Goal: Task Accomplishment & Management: Complete application form

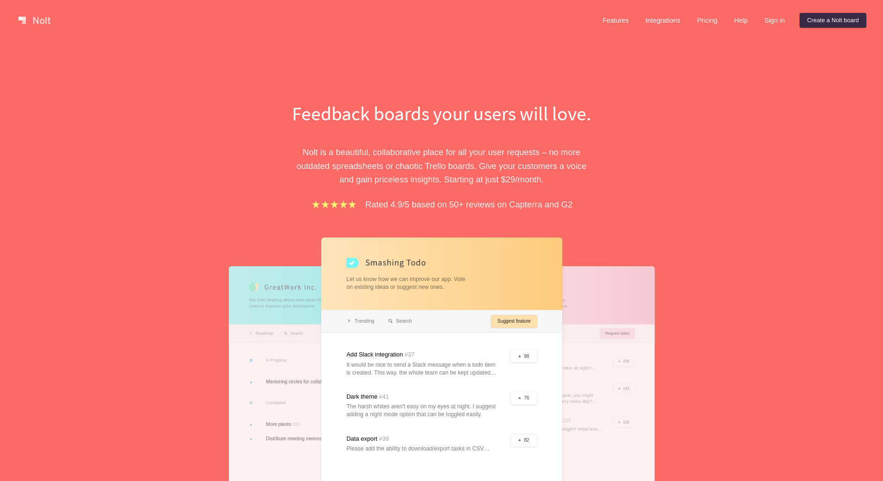
drag, startPoint x: 456, startPoint y: 126, endPoint x: 433, endPoint y: 130, distance: 23.4
click at [455, 126] on h1 "Feedback boards your users will love." at bounding box center [442, 113] width 320 height 27
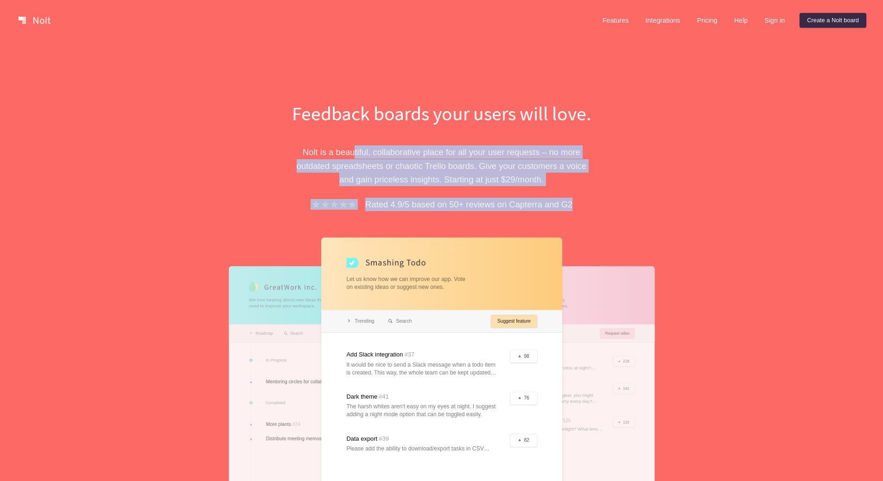
drag, startPoint x: 370, startPoint y: 153, endPoint x: 583, endPoint y: 189, distance: 216.2
click at [583, 189] on div "Feedback boards your users will love. Nolt is a beautiful, collaborative place …" at bounding box center [442, 344] width 320 height 488
click at [707, 173] on div "Feedback boards your users will love. Nolt is a beautiful, collaborative place …" at bounding box center [441, 320] width 883 height 558
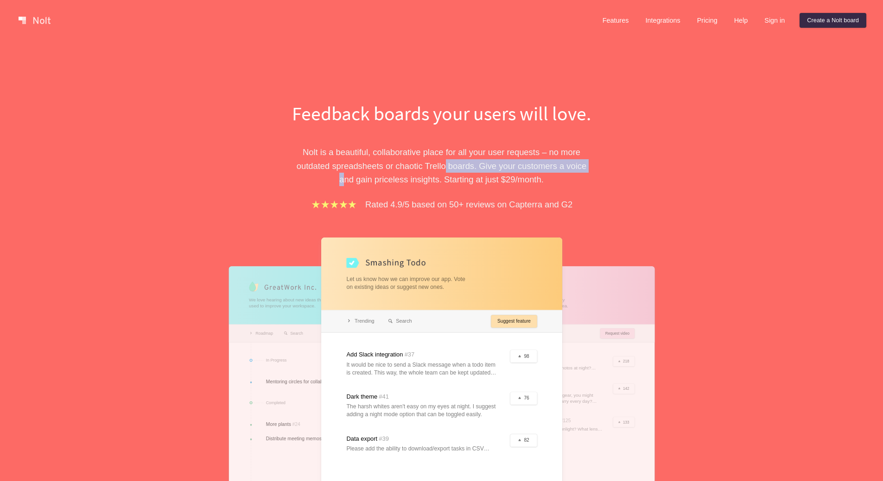
drag, startPoint x: 445, startPoint y: 166, endPoint x: 581, endPoint y: 163, distance: 135.8
click at [581, 163] on p "Nolt is a beautiful, collaborative place for all your user requests – no more o…" at bounding box center [442, 165] width 320 height 41
click at [638, 162] on div "Feedback boards your users will love. Nolt is a beautiful, collaborative place …" at bounding box center [441, 344] width 417 height 488
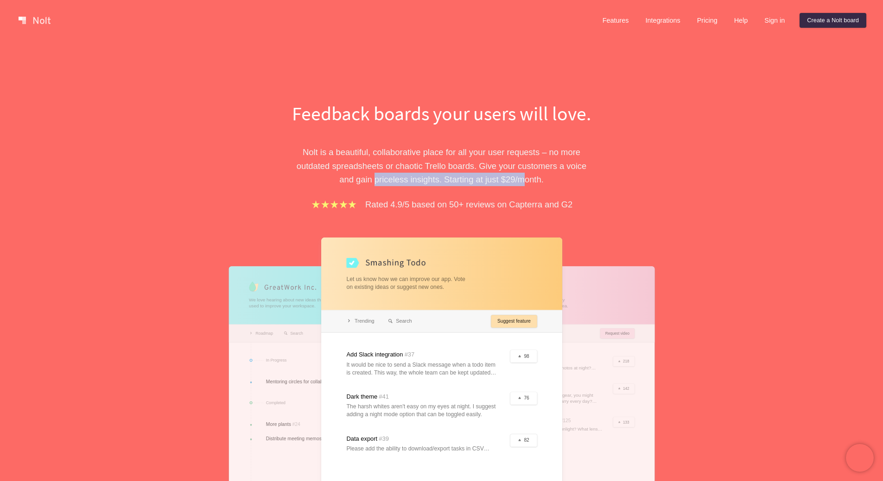
drag, startPoint x: 366, startPoint y: 184, endPoint x: 516, endPoint y: 181, distance: 149.7
click at [516, 181] on p "Nolt is a beautiful, collaborative place for all your user requests – no more o…" at bounding box center [442, 165] width 320 height 41
click at [619, 17] on link "Features" at bounding box center [615, 20] width 41 height 15
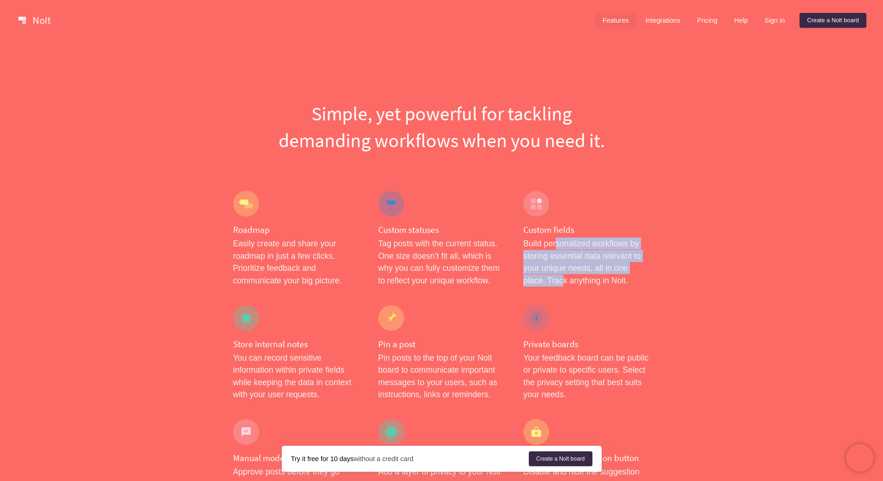
drag, startPoint x: 560, startPoint y: 255, endPoint x: 561, endPoint y: 276, distance: 20.9
click at [561, 276] on p "Build personalized workflows by storing essential data relevant to your unique …" at bounding box center [586, 262] width 126 height 49
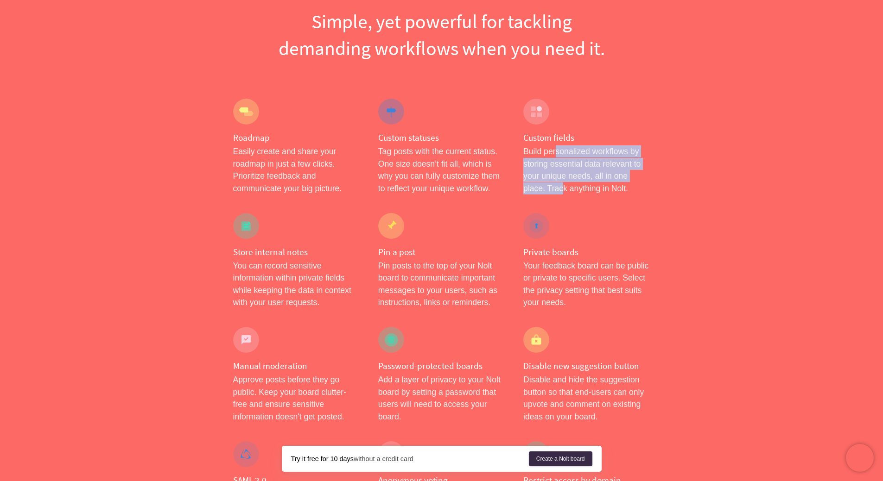
scroll to position [93, 0]
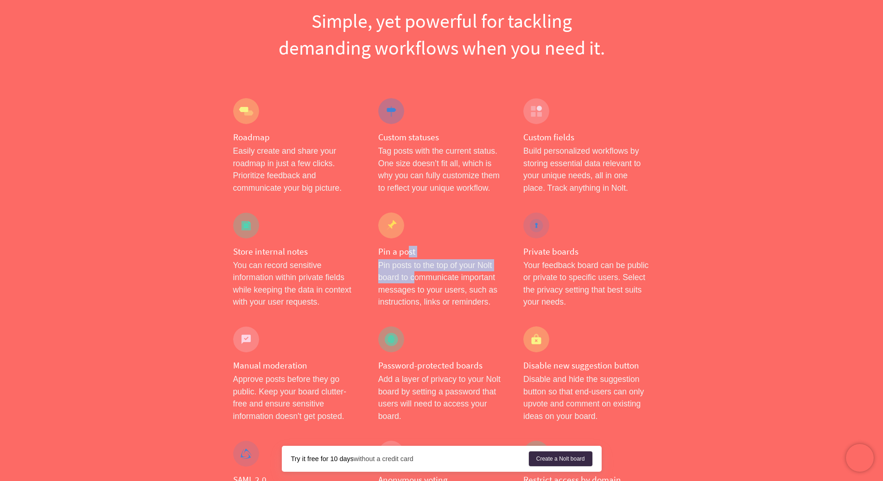
drag, startPoint x: 406, startPoint y: 257, endPoint x: 417, endPoint y: 274, distance: 19.9
click at [417, 274] on div "Pin a post Pin posts to the top of your Nolt board to communicate important mes…" at bounding box center [441, 260] width 145 height 114
click at [554, 267] on p "Your feedback board can be public or private to specific users. Select the priv…" at bounding box center [586, 283] width 126 height 49
click at [566, 391] on p "Disable and hide the suggestion button so that end-users can only upvote and co…" at bounding box center [586, 397] width 126 height 49
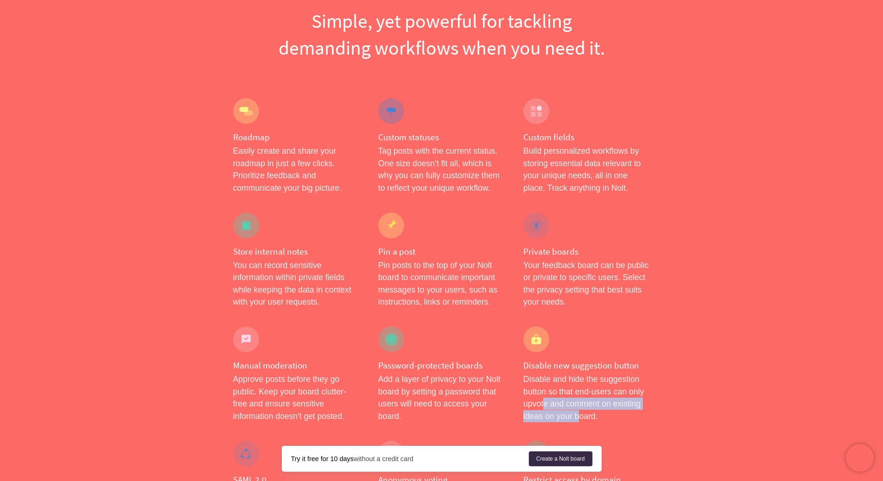
drag, startPoint x: 545, startPoint y: 404, endPoint x: 578, endPoint y: 415, distance: 34.7
click at [578, 415] on p "Disable and hide the suggestion button so that end-users can only upvote and co…" at bounding box center [586, 397] width 126 height 49
drag, startPoint x: 548, startPoint y: 386, endPoint x: 557, endPoint y: 406, distance: 22.4
click at [557, 406] on p "Disable and hide the suggestion button so that end-users can only upvote and co…" at bounding box center [586, 397] width 126 height 49
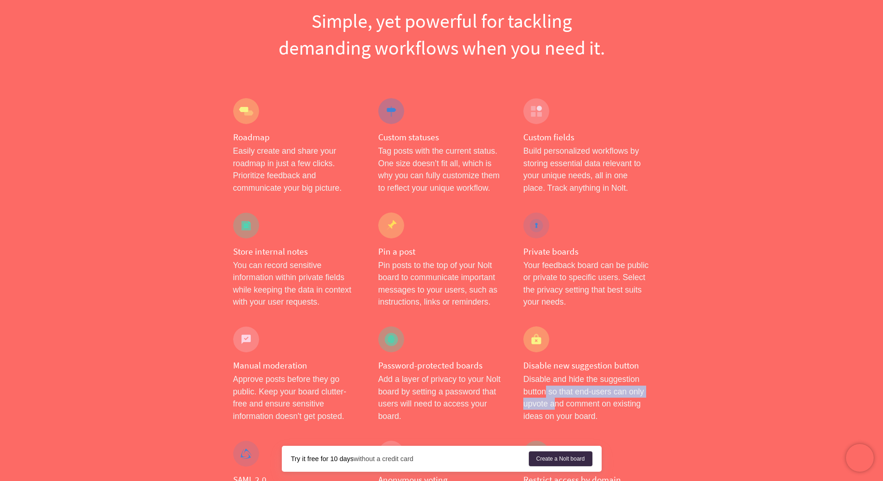
click at [606, 392] on p "Disable and hide the suggestion button so that end-users can only upvote and co…" at bounding box center [586, 397] width 126 height 49
drag, startPoint x: 534, startPoint y: 402, endPoint x: 538, endPoint y: 415, distance: 13.8
click at [538, 415] on p "Disable and hide the suggestion button so that end-users can only upvote and co…" at bounding box center [586, 397] width 126 height 49
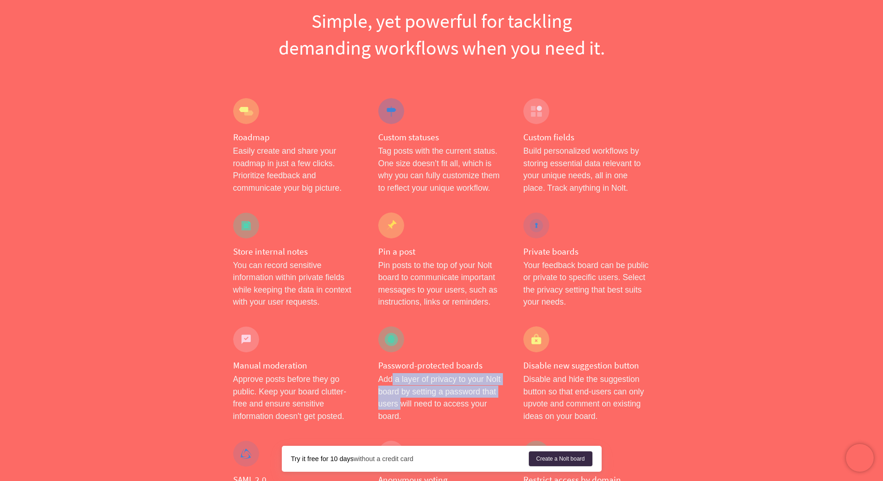
drag, startPoint x: 394, startPoint y: 379, endPoint x: 399, endPoint y: 402, distance: 24.1
click at [399, 402] on p "Add a layer of privacy to your Nolt board by setting a password that users will…" at bounding box center [441, 397] width 126 height 49
click at [401, 391] on p "Add a layer of privacy to your Nolt board by setting a password that users will…" at bounding box center [441, 397] width 126 height 49
click at [409, 377] on p "Add a layer of privacy to your Nolt board by setting a password that users will…" at bounding box center [441, 397] width 126 height 49
drag, startPoint x: 427, startPoint y: 396, endPoint x: 420, endPoint y: 410, distance: 15.5
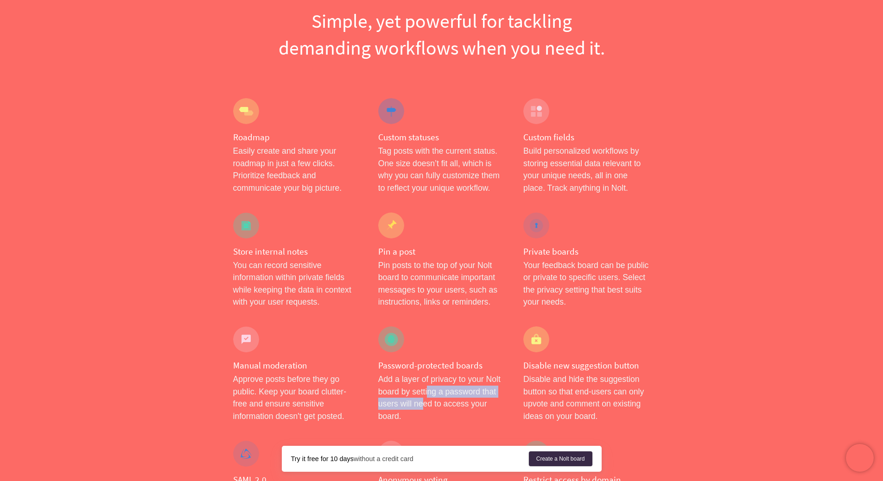
click at [420, 410] on p "Add a layer of privacy to your Nolt board by setting a password that users will…" at bounding box center [441, 397] width 126 height 49
click at [234, 387] on p "Approve posts before they go public. Keep your board clutter-free and ensure se…" at bounding box center [296, 397] width 126 height 49
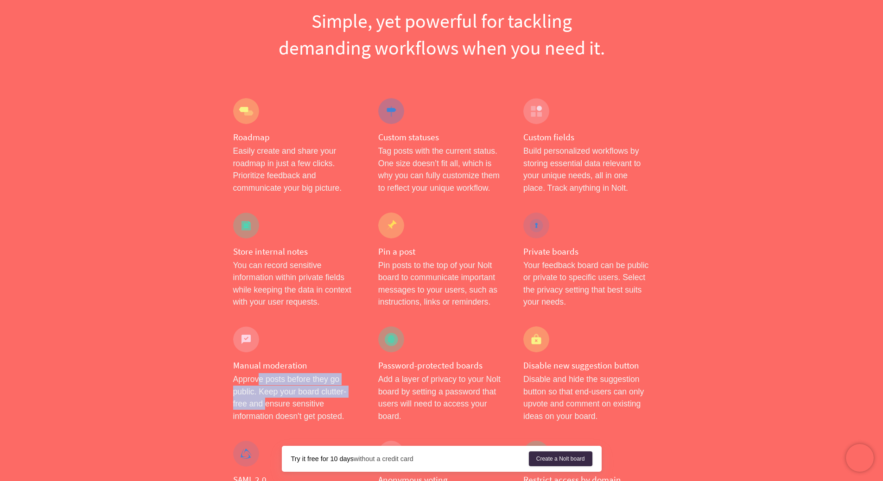
drag, startPoint x: 261, startPoint y: 381, endPoint x: 265, endPoint y: 401, distance: 20.3
click at [265, 401] on p "Approve posts before they go public. Keep your board clutter-free and ensure se…" at bounding box center [296, 397] width 126 height 49
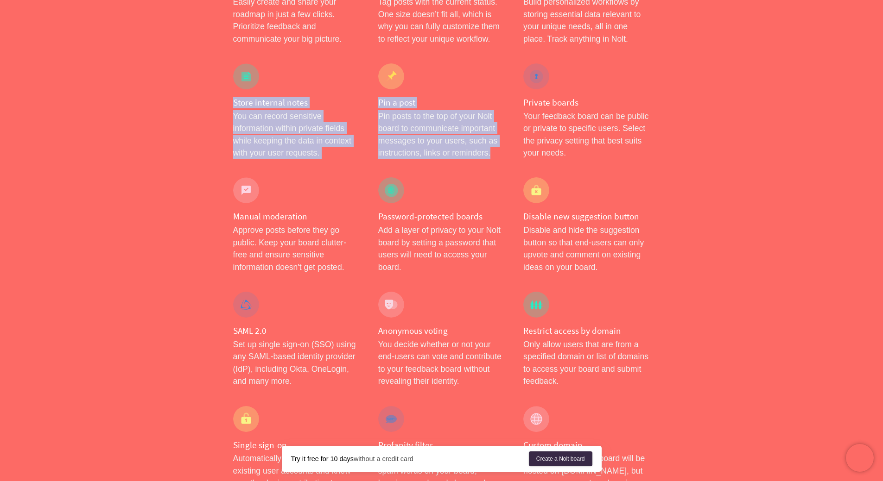
scroll to position [324, 0]
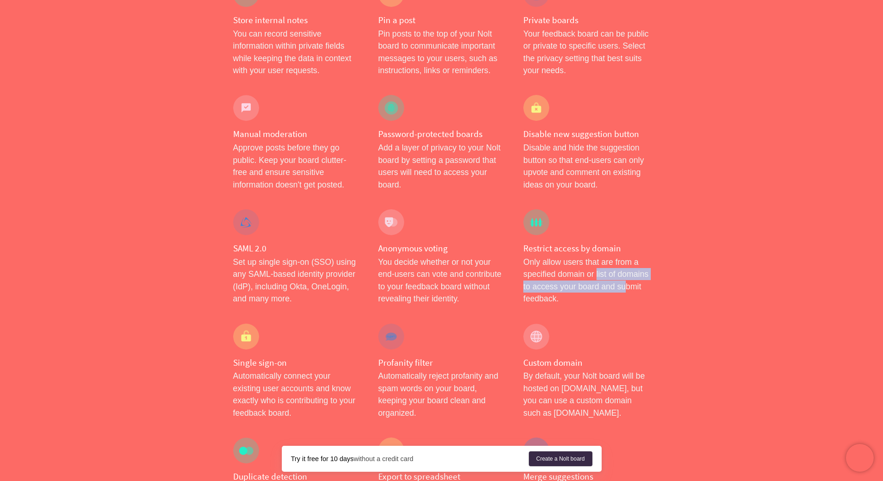
drag, startPoint x: 605, startPoint y: 274, endPoint x: 624, endPoint y: 292, distance: 26.2
click at [624, 292] on p "Only allow users that are from a specified domain or list of domains to access …" at bounding box center [586, 280] width 126 height 49
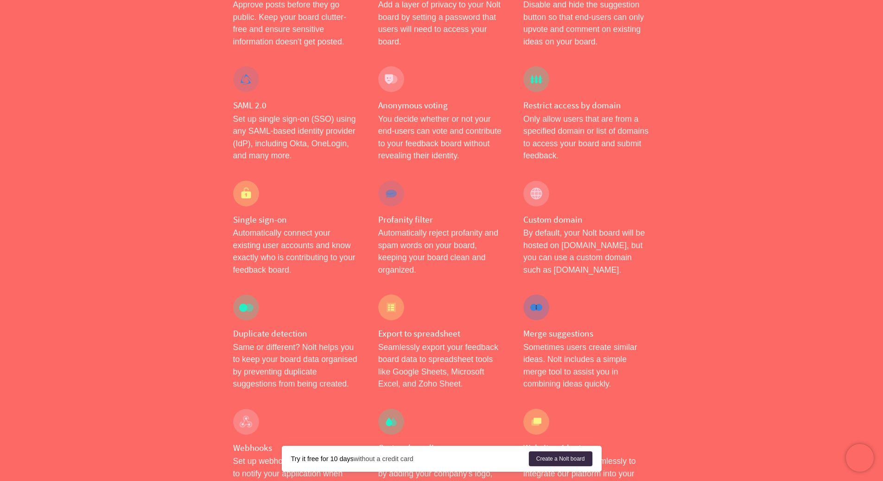
scroll to position [556, 0]
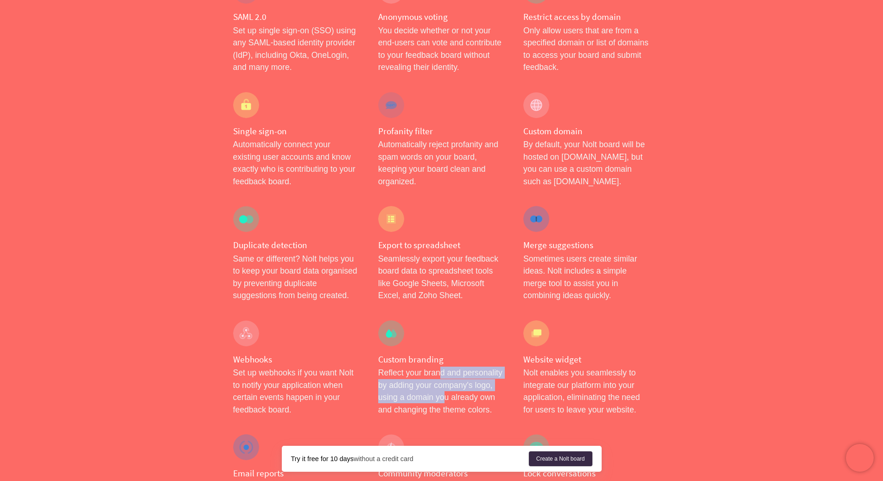
click at [445, 396] on div "Custom branding Reflect your brand and personality by adding your company's log…" at bounding box center [441, 368] width 145 height 114
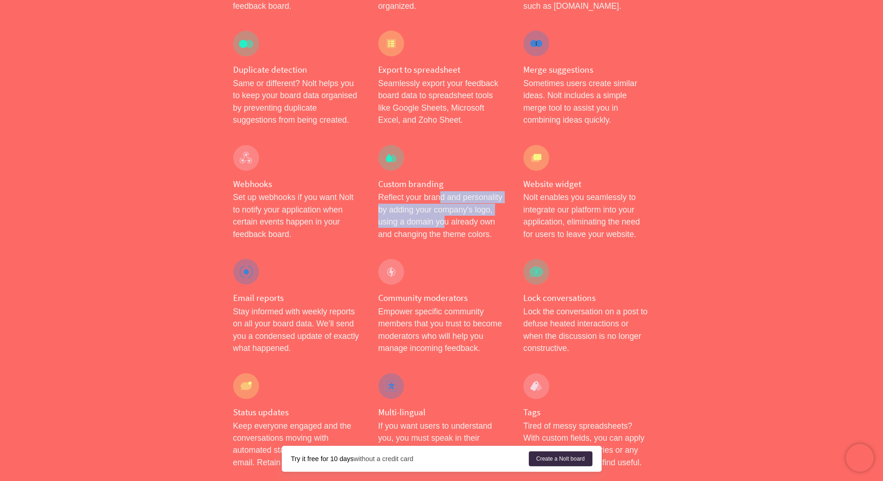
scroll to position [741, 0]
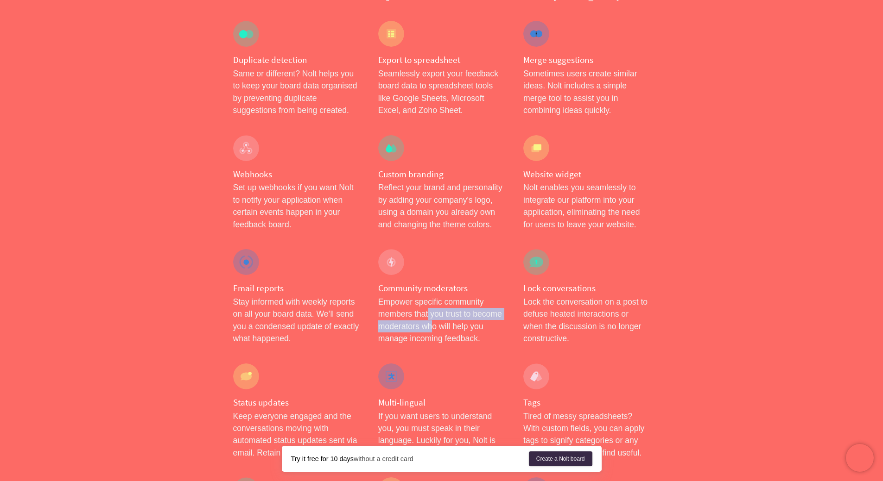
drag, startPoint x: 429, startPoint y: 320, endPoint x: 430, endPoint y: 329, distance: 9.3
click at [430, 329] on p "Empower specific community members that you trust to become moderators who will…" at bounding box center [441, 320] width 126 height 49
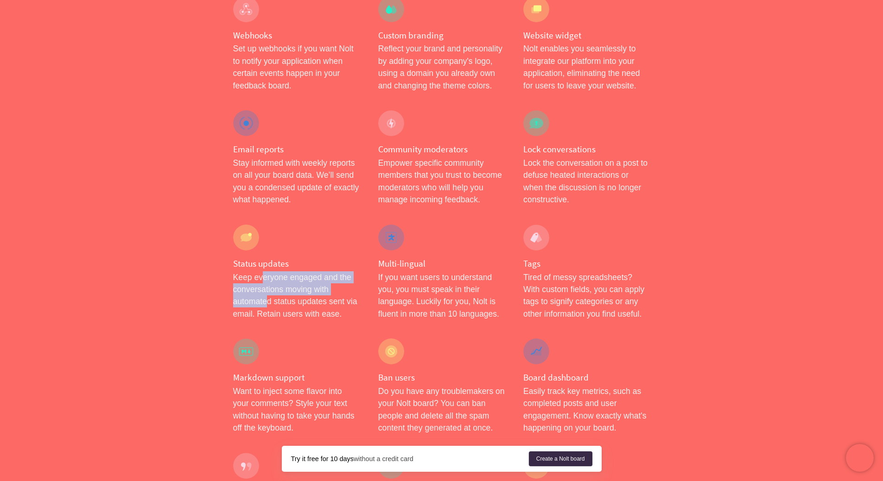
drag, startPoint x: 263, startPoint y: 280, endPoint x: 286, endPoint y: 302, distance: 31.8
click at [276, 301] on p "Keep everyone engaged and the conversations moving with automated status update…" at bounding box center [296, 295] width 126 height 49
drag, startPoint x: 432, startPoint y: 296, endPoint x: 430, endPoint y: 303, distance: 7.2
click at [430, 303] on p "If you want users to understand you, you must speak in their language. Luckily …" at bounding box center [441, 295] width 126 height 49
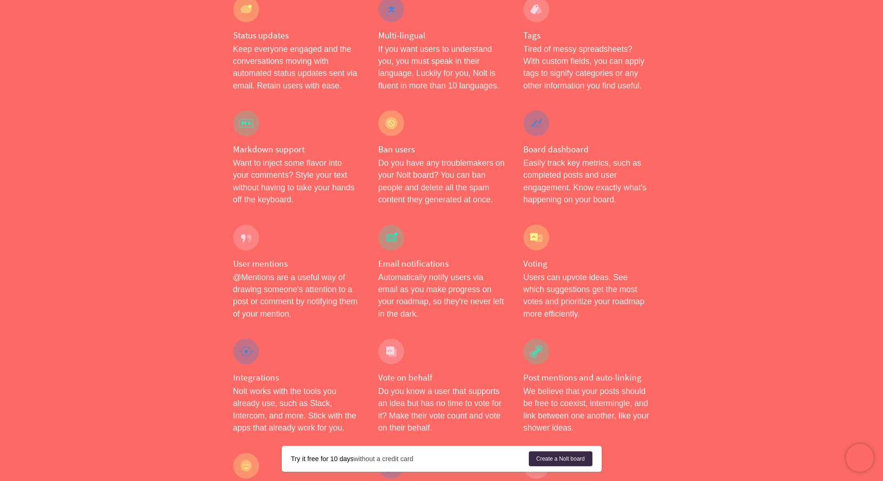
scroll to position [1112, 0]
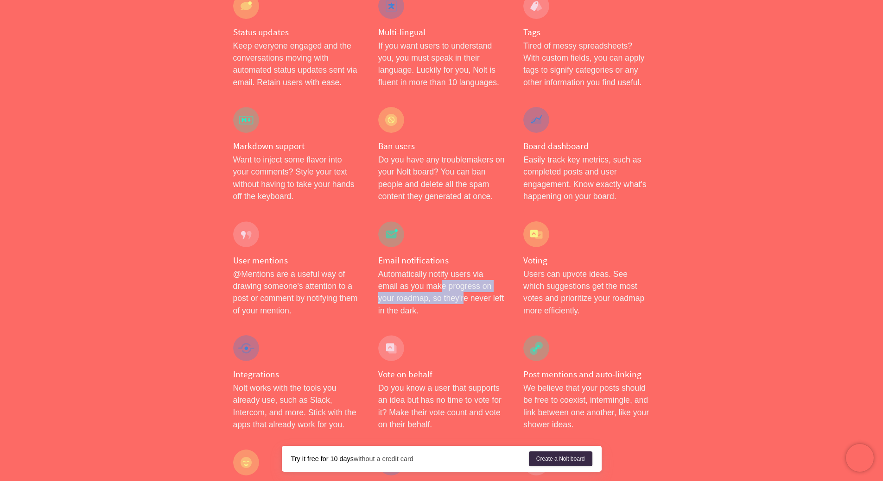
drag, startPoint x: 445, startPoint y: 288, endPoint x: 464, endPoint y: 302, distance: 23.3
click at [464, 302] on p "Automatically notify users via email as you make progress on your roadmap, so t…" at bounding box center [441, 292] width 126 height 49
click at [569, 303] on p "Users can upvote ideas. See which suggestions get the most votes and prioritize…" at bounding box center [586, 292] width 126 height 49
drag, startPoint x: 570, startPoint y: 283, endPoint x: 557, endPoint y: 297, distance: 19.7
click at [557, 297] on p "Users can upvote ideas. See which suggestions get the most votes and prioritize…" at bounding box center [586, 292] width 126 height 49
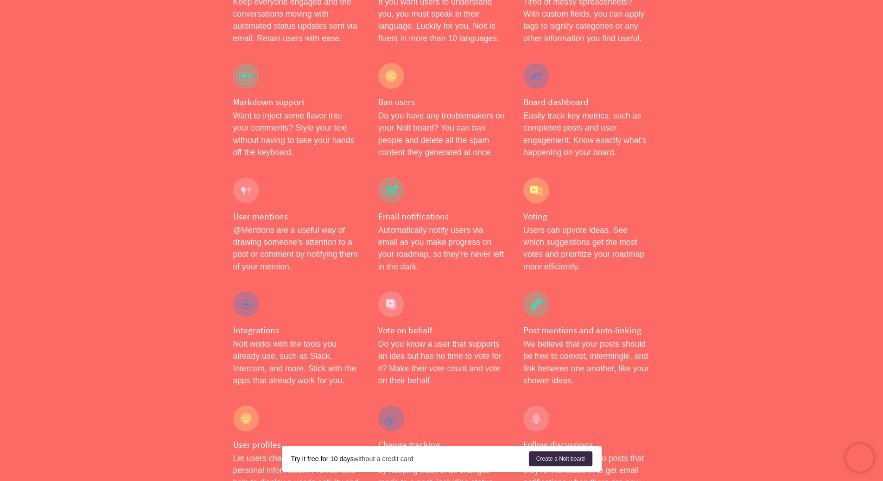
scroll to position [1205, 0]
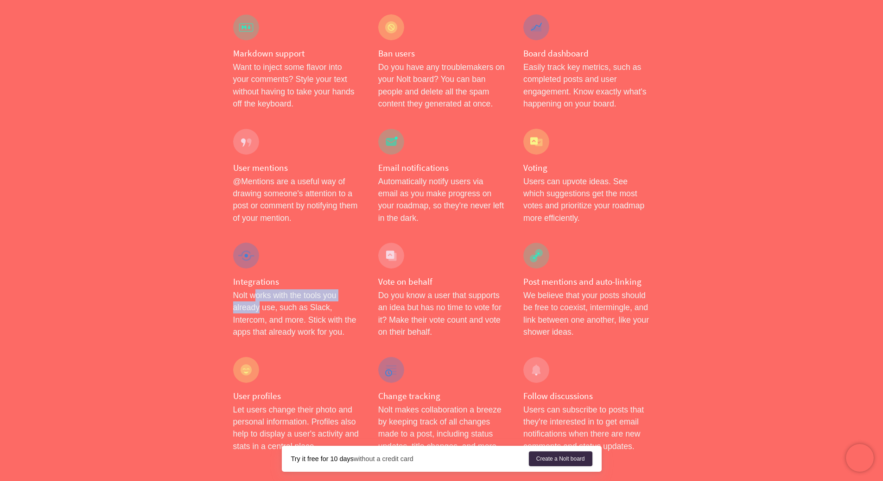
click at [260, 310] on p "Nolt works with the tools you already use, such as Slack, Intercom, and more. S…" at bounding box center [296, 314] width 126 height 49
click at [331, 316] on p "Nolt works with the tools you already use, such as Slack, Intercom, and more. S…" at bounding box center [296, 314] width 126 height 49
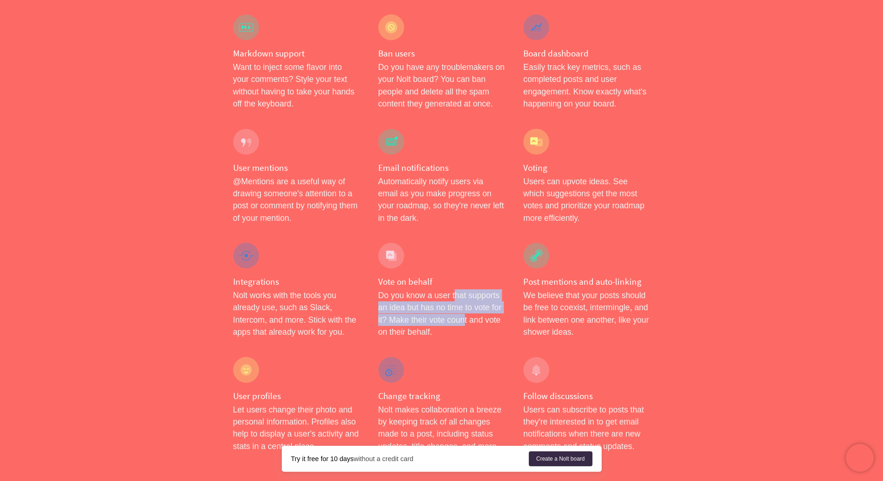
drag, startPoint x: 455, startPoint y: 297, endPoint x: 466, endPoint y: 318, distance: 24.0
click at [466, 318] on p "Do you know a user that supports an idea but has no time to vote for it? Make t…" at bounding box center [441, 314] width 126 height 49
click at [598, 303] on p "We believe that your posts should be free to coexist, intermingle, and link bet…" at bounding box center [586, 314] width 126 height 49
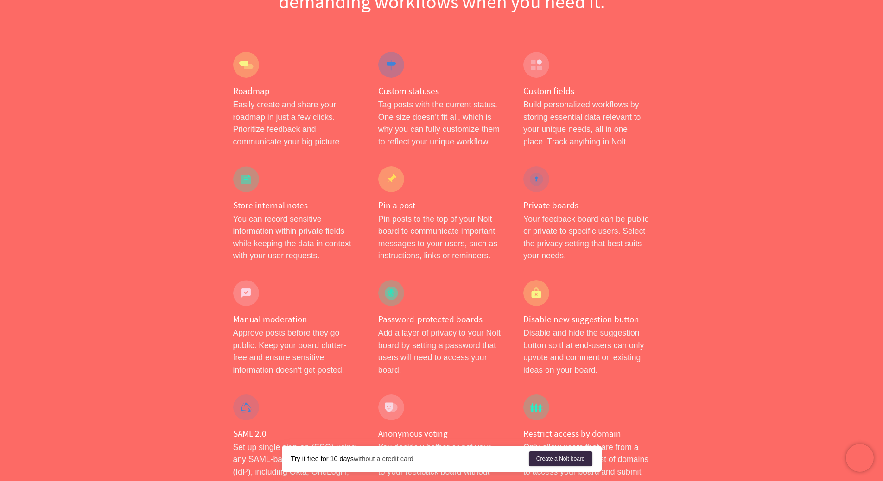
scroll to position [0, 0]
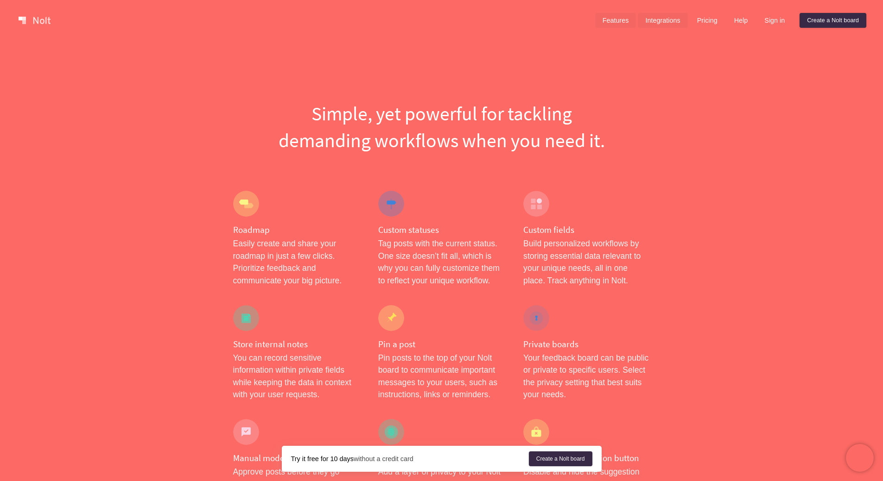
click at [660, 23] on link "Integrations" at bounding box center [663, 20] width 50 height 15
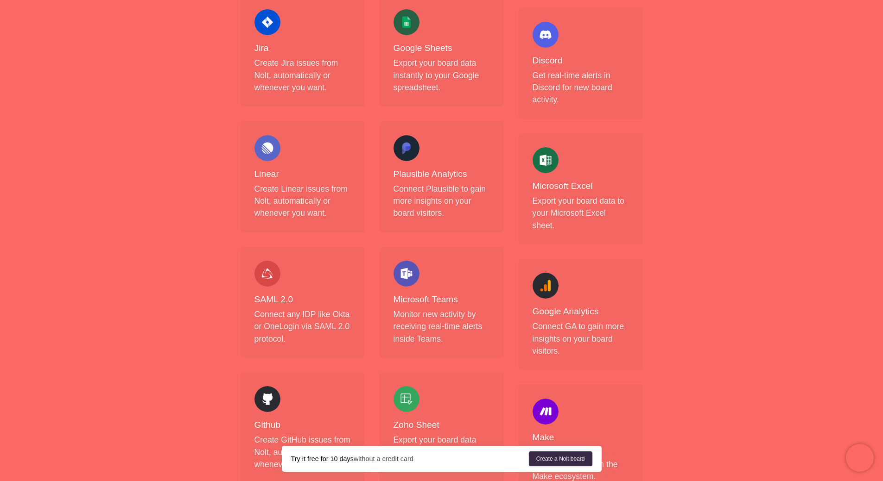
scroll to position [463, 0]
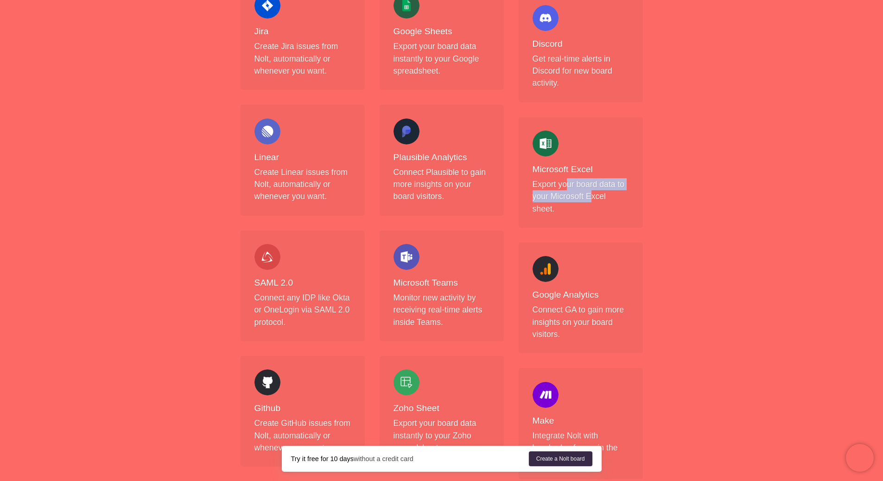
drag, startPoint x: 581, startPoint y: 171, endPoint x: 592, endPoint y: 182, distance: 14.7
click at [592, 182] on p "Export your board data to your Microsoft Excel sheet." at bounding box center [580, 196] width 96 height 37
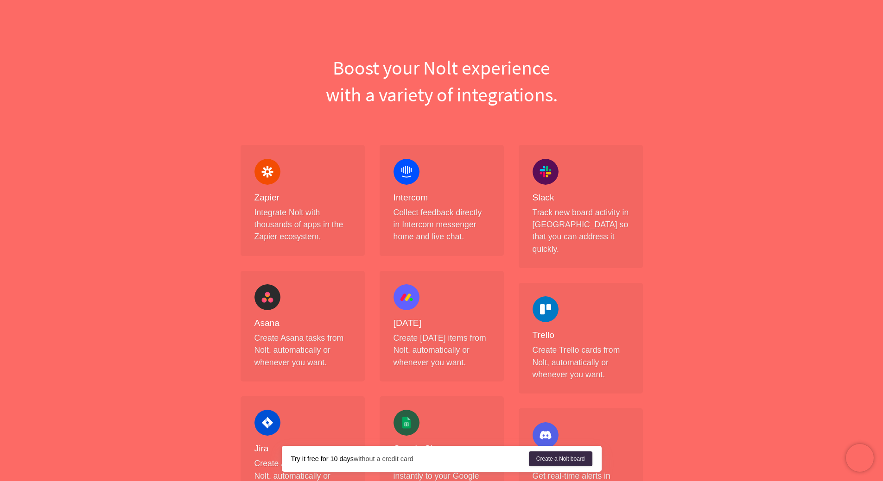
scroll to position [0, 0]
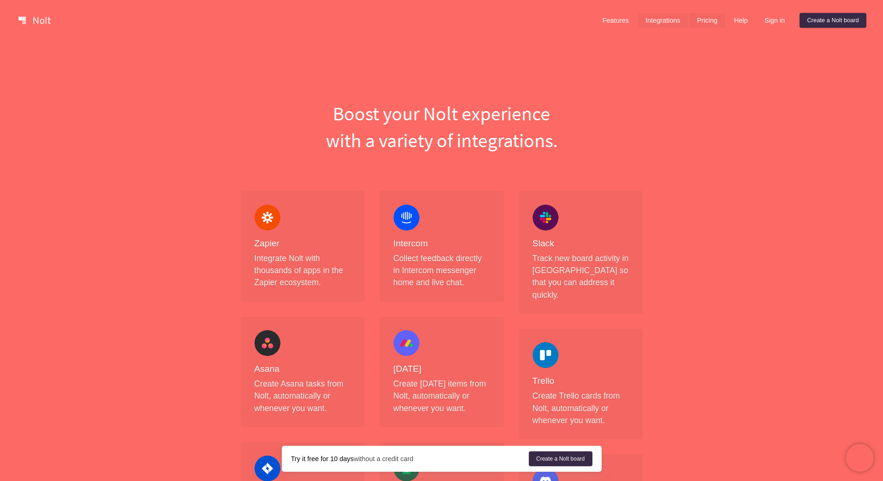
click at [712, 24] on link "Pricing" at bounding box center [706, 20] width 35 height 15
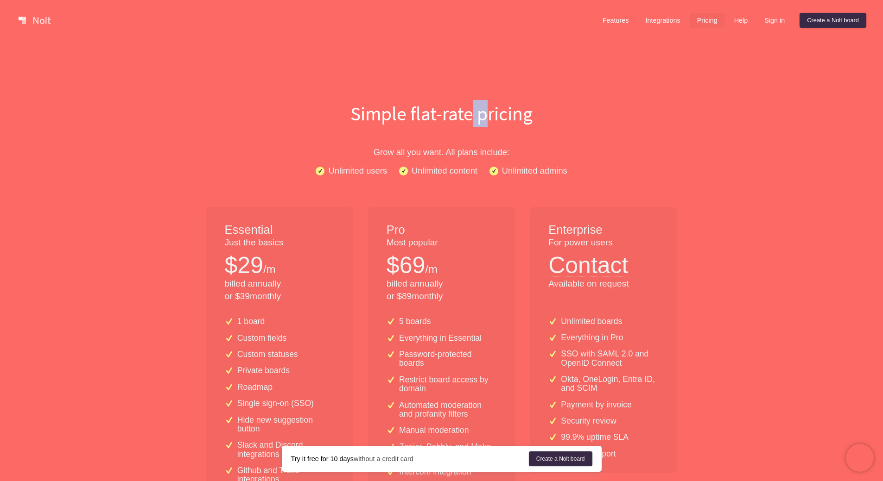
drag, startPoint x: 476, startPoint y: 115, endPoint x: 488, endPoint y: 117, distance: 12.6
click at [488, 117] on h1 "Simple flat-rate pricing" at bounding box center [441, 113] width 593 height 27
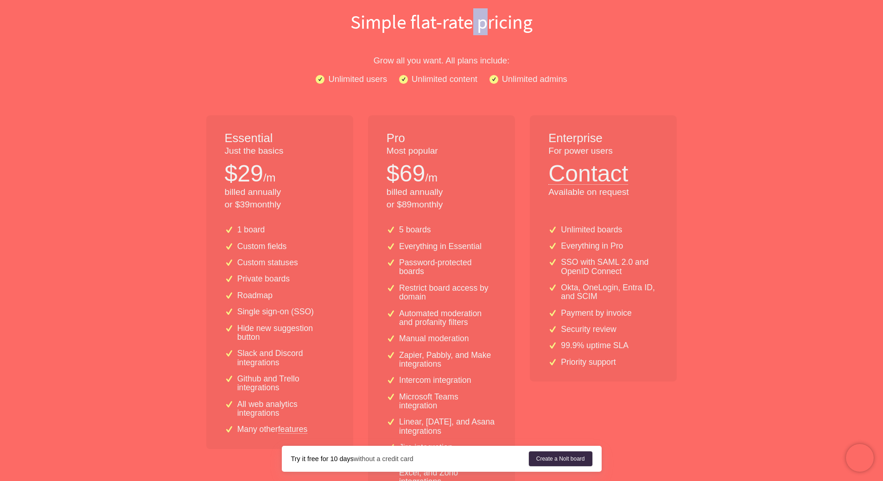
scroll to position [93, 0]
drag, startPoint x: 240, startPoint y: 176, endPoint x: 247, endPoint y: 205, distance: 30.2
click at [247, 205] on div "Essential Just the basics $ 29 /m billed annually or $ 39 monthly" at bounding box center [279, 165] width 147 height 103
click at [313, 195] on p "billed annually or $ 39 monthly" at bounding box center [280, 197] width 110 height 25
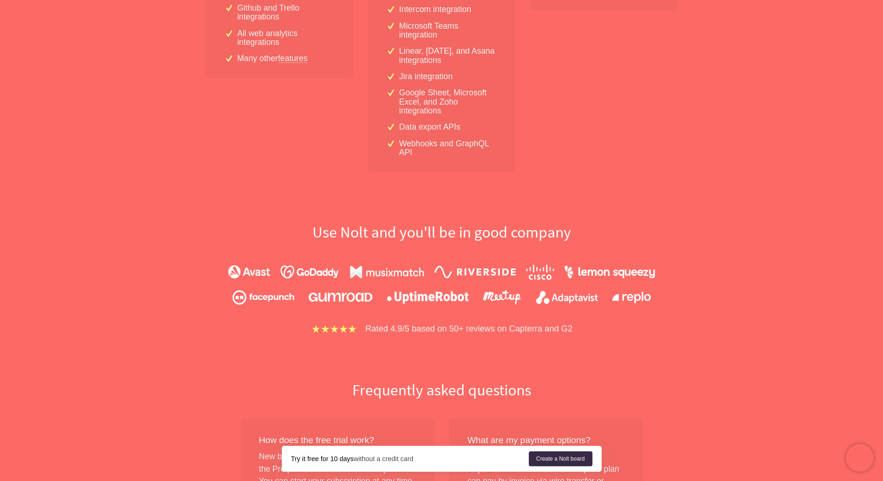
scroll to position [463, 0]
click at [549, 461] on link "Create a Nolt board" at bounding box center [560, 459] width 63 height 15
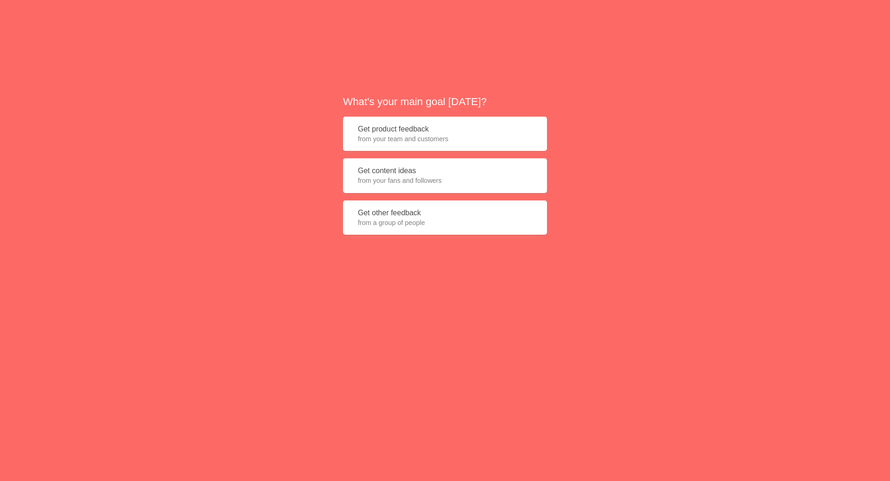
click at [478, 139] on span "from your team and customers" at bounding box center [445, 138] width 174 height 9
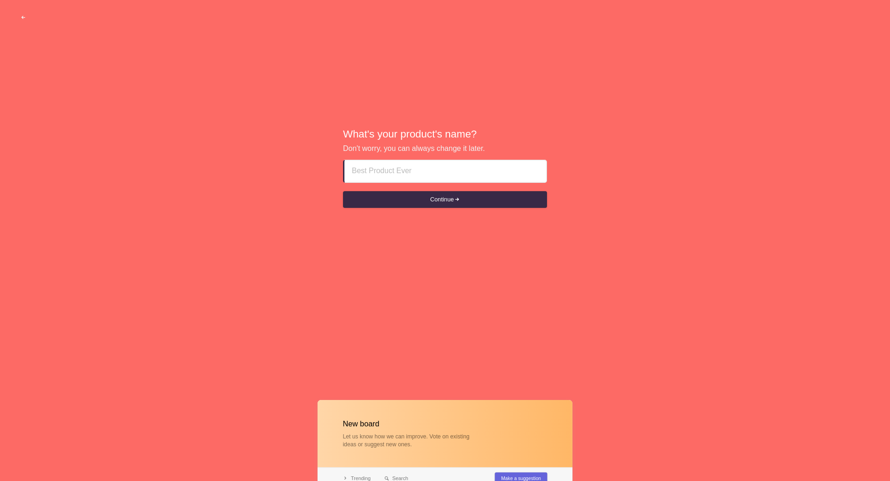
click at [454, 169] on input at bounding box center [445, 171] width 187 height 22
click at [455, 200] on button "Continue" at bounding box center [445, 199] width 204 height 17
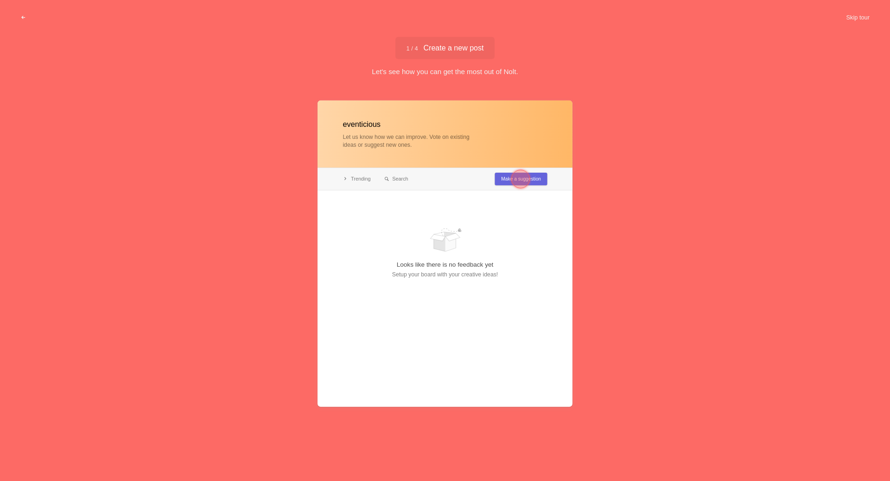
type input "eventicious"
drag, startPoint x: 447, startPoint y: 73, endPoint x: 520, endPoint y: 77, distance: 73.8
click at [520, 77] on div "1 / 4 Create a new post Create a new post Let's see how you can get the most ou…" at bounding box center [445, 253] width 890 height 433
click at [527, 178] on div at bounding box center [520, 179] width 19 height 19
click at [518, 181] on div at bounding box center [444, 254] width 255 height 307
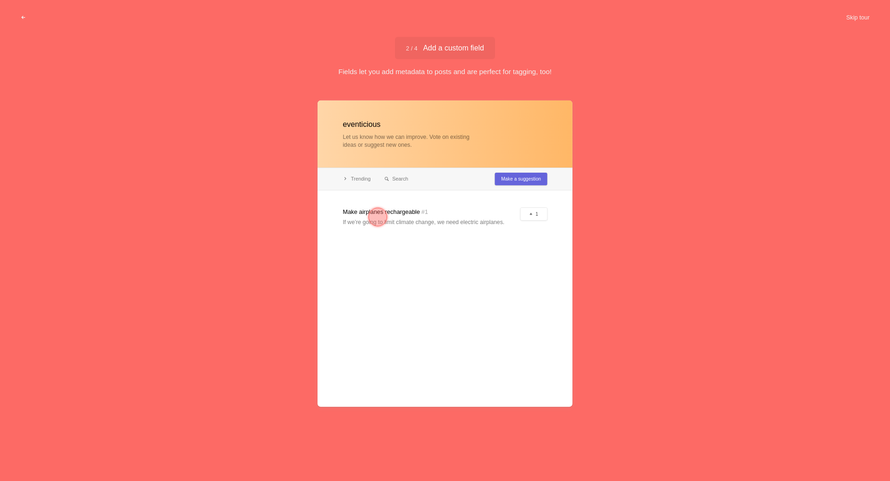
click at [468, 49] on span "2 / 4 Add a custom field" at bounding box center [445, 47] width 78 height 7
drag, startPoint x: 386, startPoint y: 71, endPoint x: 494, endPoint y: 75, distance: 108.0
click at [494, 75] on div "Fields let you add metadata to posts and are perfect for tagging, too!" at bounding box center [445, 72] width 890 height 10
click at [489, 89] on div "2 / 4 Add a custom field Add a custom field Fields let you add metadata to post…" at bounding box center [445, 253] width 890 height 433
drag, startPoint x: 382, startPoint y: 212, endPoint x: 384, endPoint y: 228, distance: 16.3
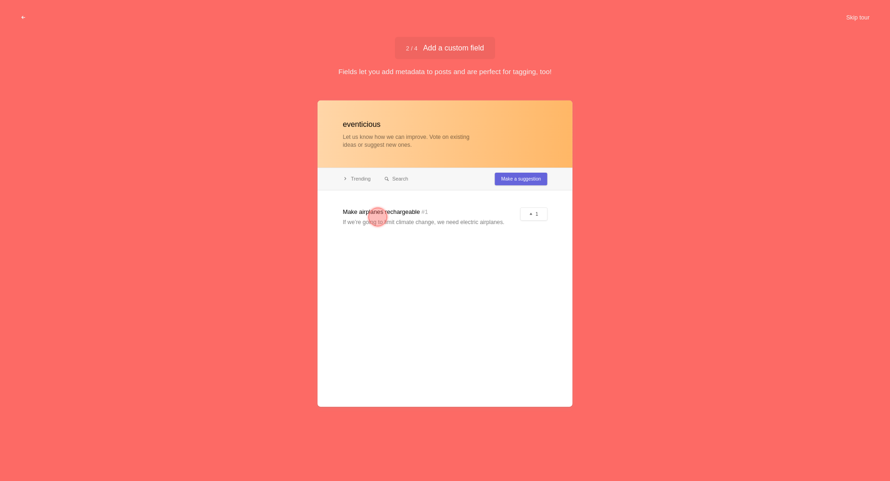
click at [382, 213] on div at bounding box center [377, 217] width 19 height 19
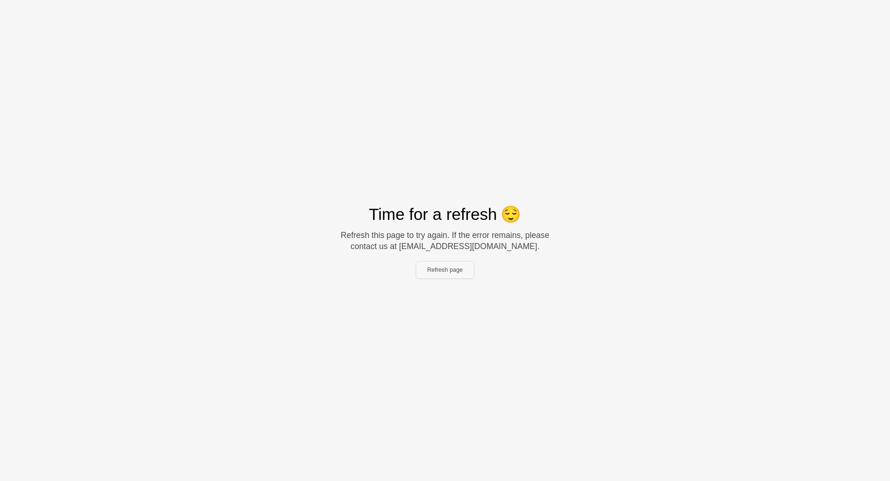
click at [449, 271] on button "Refresh page" at bounding box center [445, 270] width 58 height 17
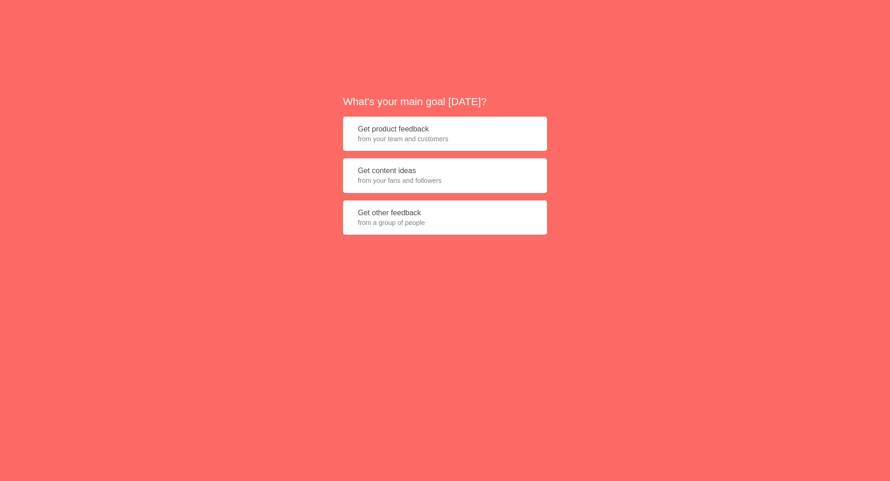
click at [435, 270] on div "What's your main goal [DATE]? Get product feedback from your team and customers…" at bounding box center [445, 168] width 890 height 337
click at [417, 133] on button "Get product feedback from your team and customers" at bounding box center [445, 134] width 204 height 35
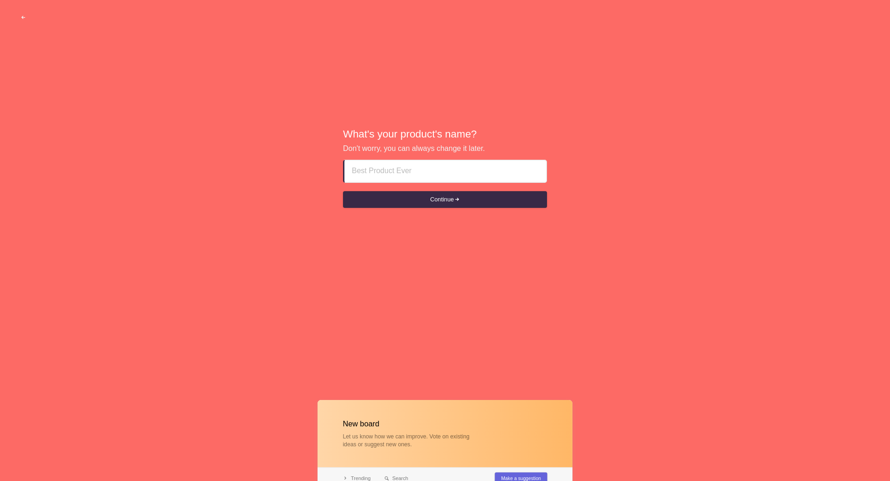
click at [392, 171] on input at bounding box center [445, 171] width 187 height 22
click at [416, 177] on input at bounding box center [445, 171] width 187 height 22
click at [429, 199] on button "Continue" at bounding box center [445, 199] width 204 height 17
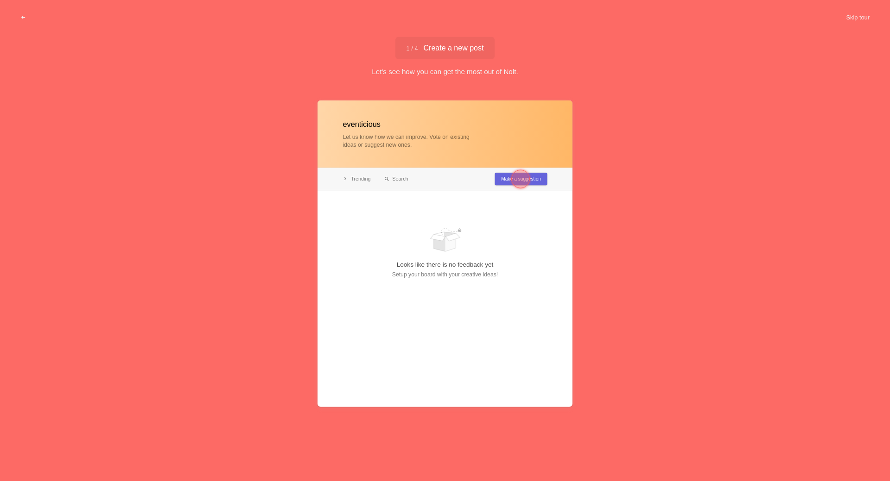
type input "eventicious"
click at [512, 177] on div at bounding box center [520, 179] width 19 height 19
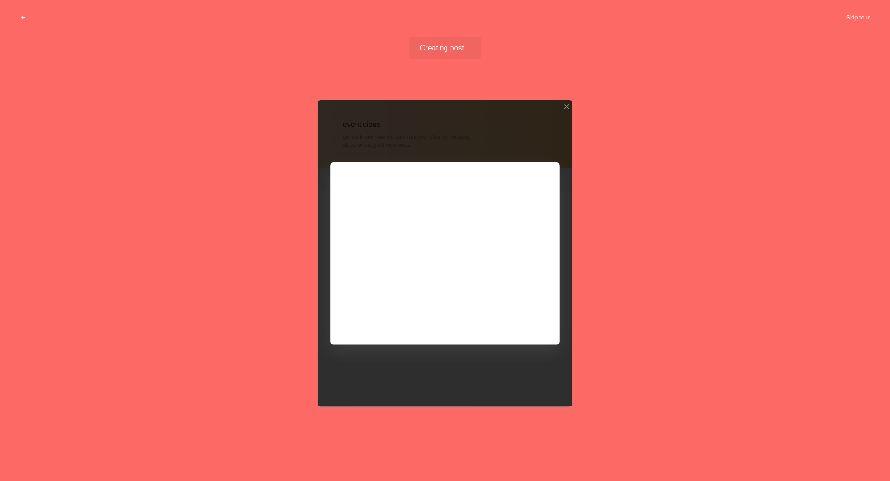
click at [849, 17] on button "Skip tour" at bounding box center [857, 17] width 46 height 17
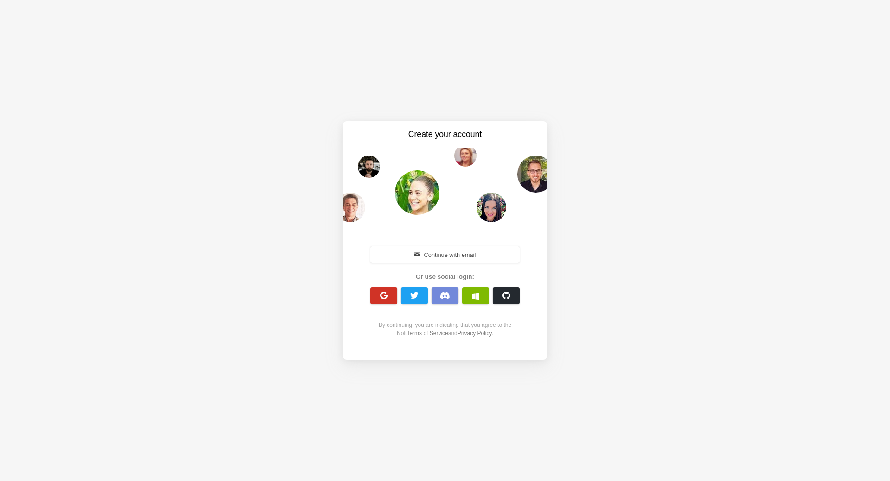
click at [384, 295] on span "button" at bounding box center [383, 295] width 9 height 9
